Goal: Register for event/course

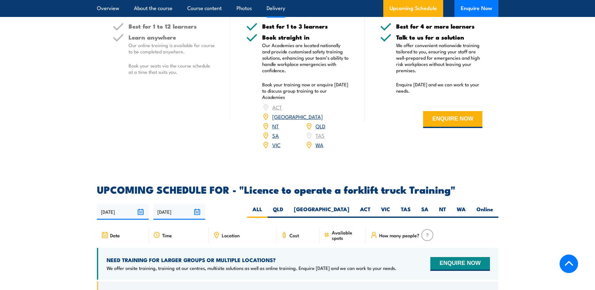
scroll to position [910, 0]
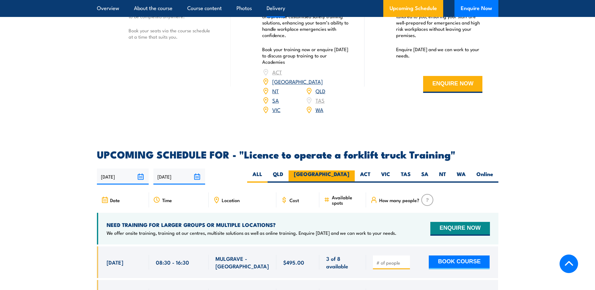
click at [340, 170] on label "[GEOGRAPHIC_DATA]" at bounding box center [322, 176] width 66 height 12
click at [349, 170] on input "[GEOGRAPHIC_DATA]" at bounding box center [351, 172] width 4 height 4
radio input "true"
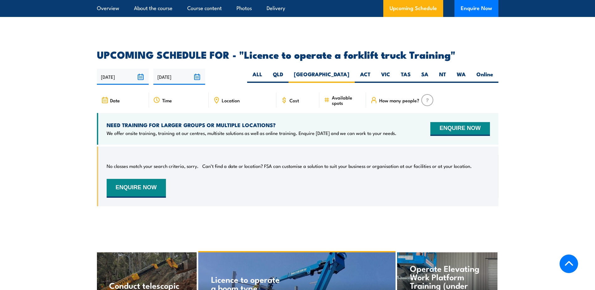
scroll to position [956, 0]
